Goal: Task Accomplishment & Management: Manage account settings

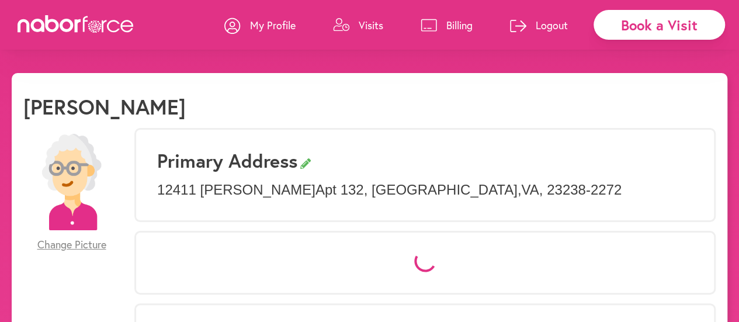
select select "*"
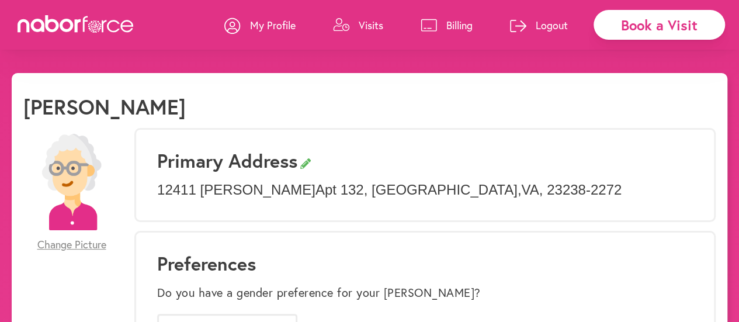
click at [453, 23] on p "Billing" at bounding box center [459, 25] width 26 height 14
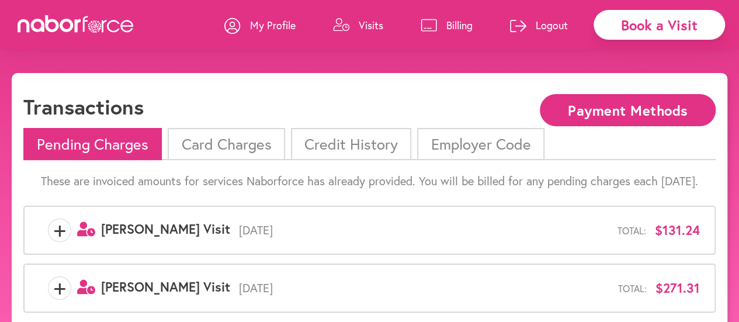
click at [238, 139] on li "Card Charges" at bounding box center [226, 144] width 117 height 32
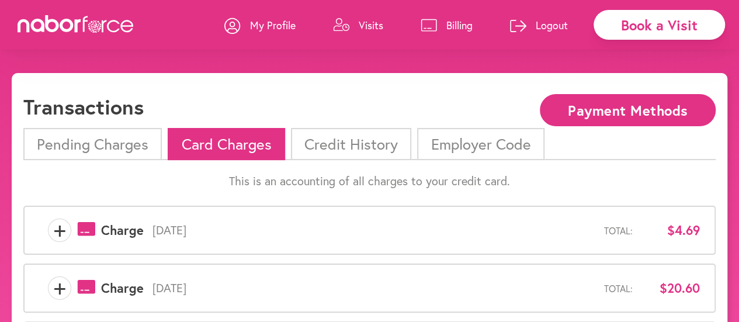
click at [110, 144] on li "Pending Charges" at bounding box center [92, 144] width 138 height 32
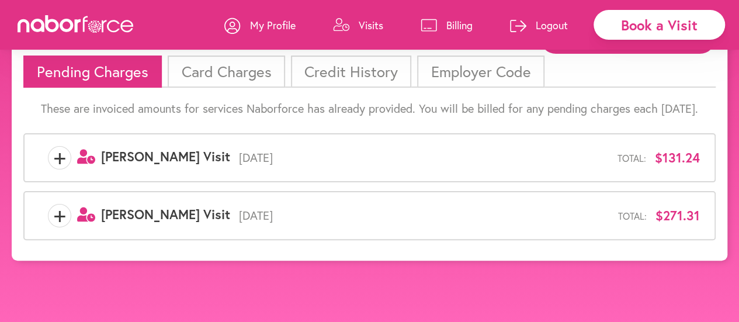
scroll to position [73, 0]
click at [356, 68] on li "Credit History" at bounding box center [351, 71] width 120 height 32
